Goal: Task Accomplishment & Management: Manage account settings

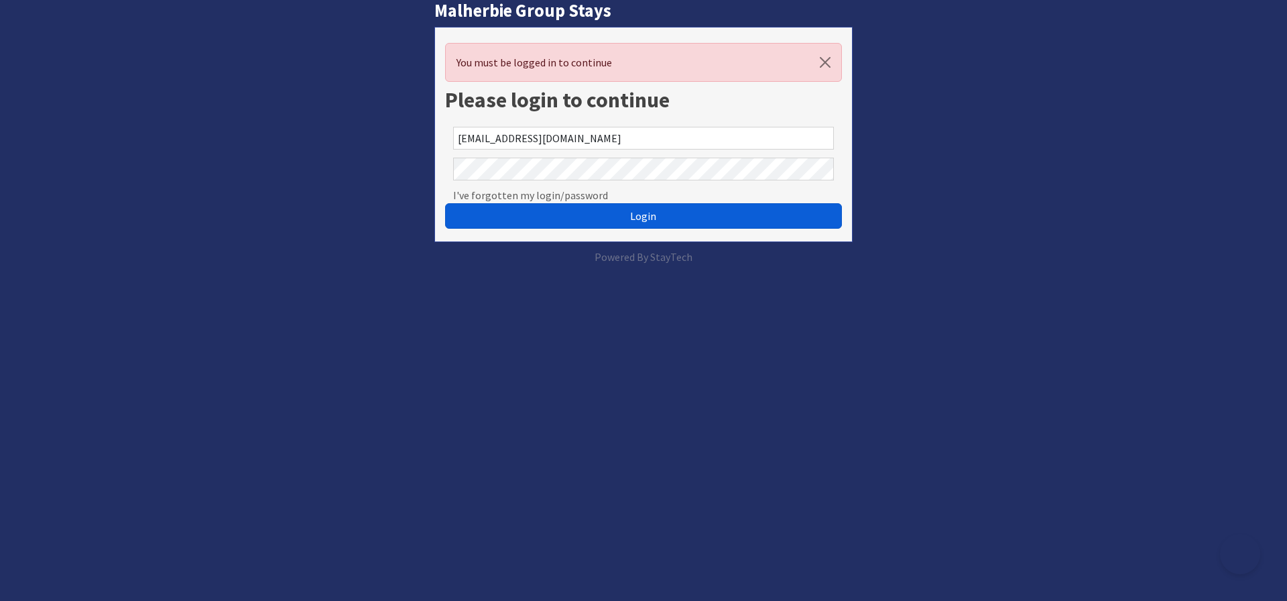
click at [642, 215] on span "Login" at bounding box center [643, 215] width 26 height 13
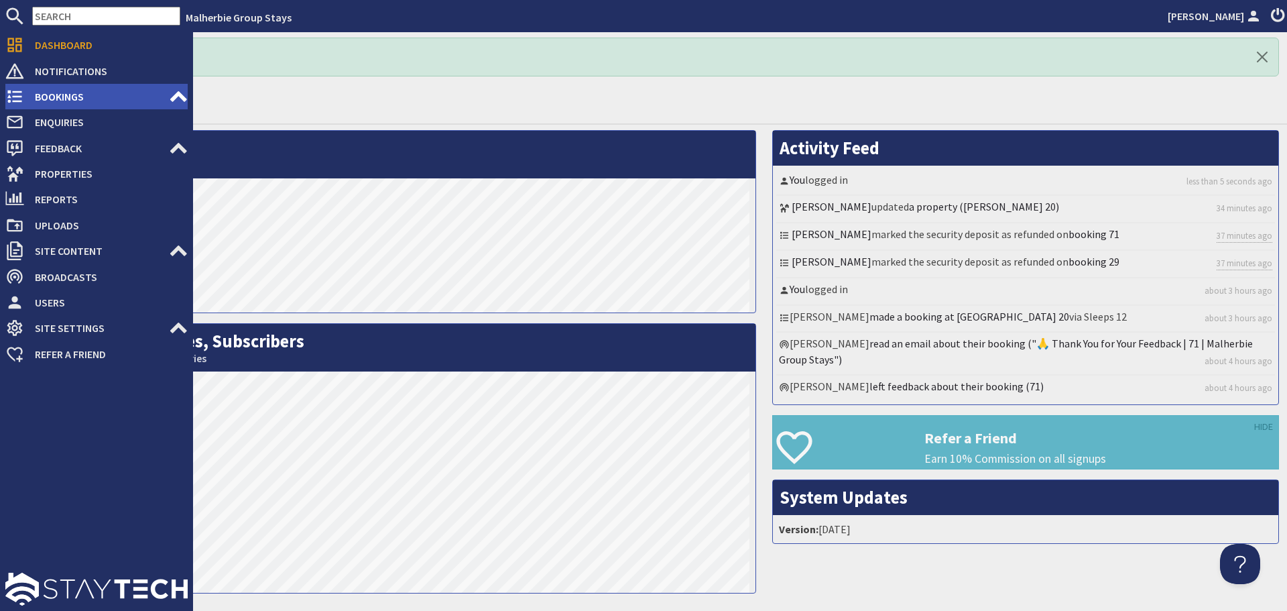
click at [60, 101] on span "Bookings" at bounding box center [96, 96] width 145 height 21
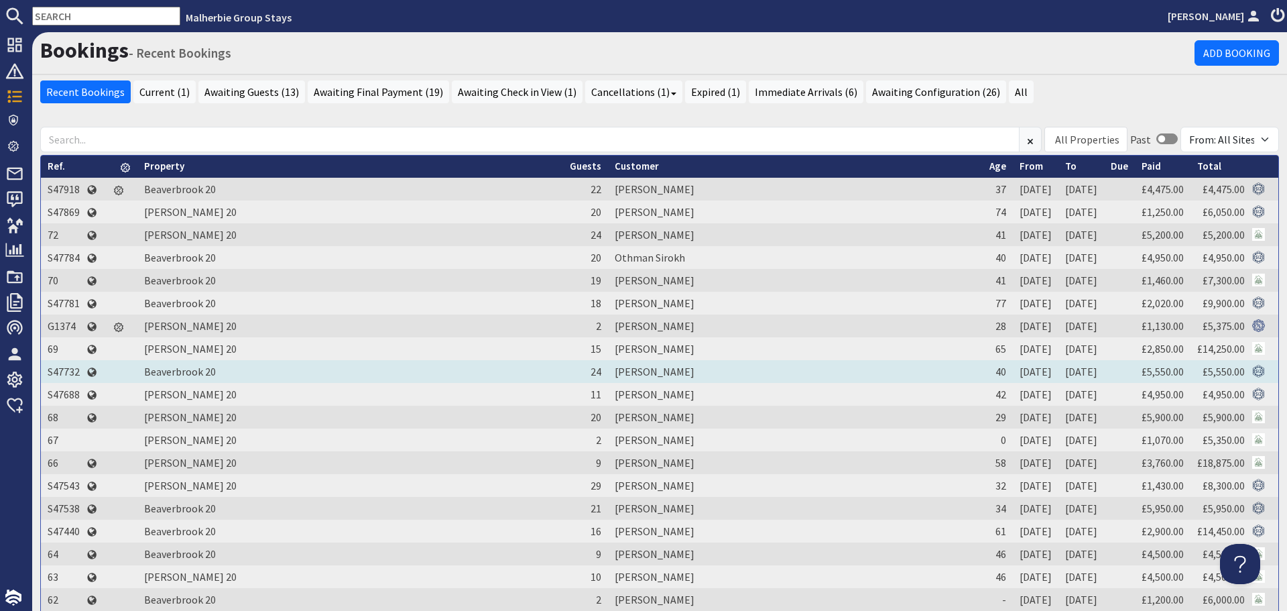
click at [51, 369] on td "S47732" at bounding box center [64, 371] width 46 height 23
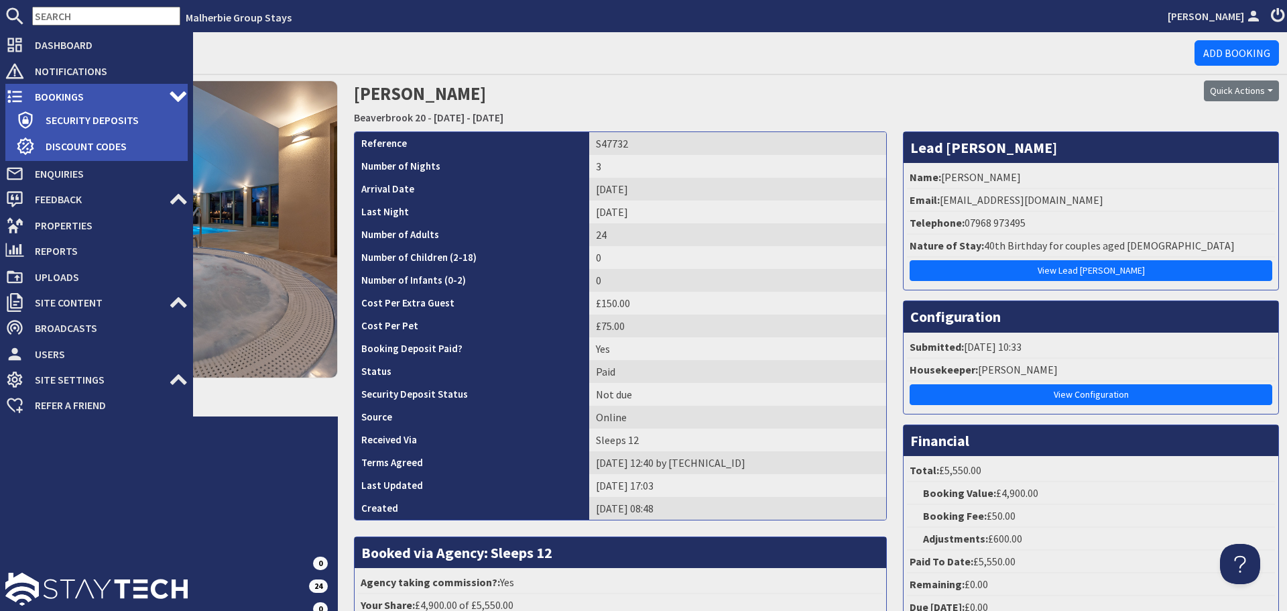
click at [51, 98] on span "Bookings" at bounding box center [96, 96] width 145 height 21
